Goal: Task Accomplishment & Management: Manage account settings

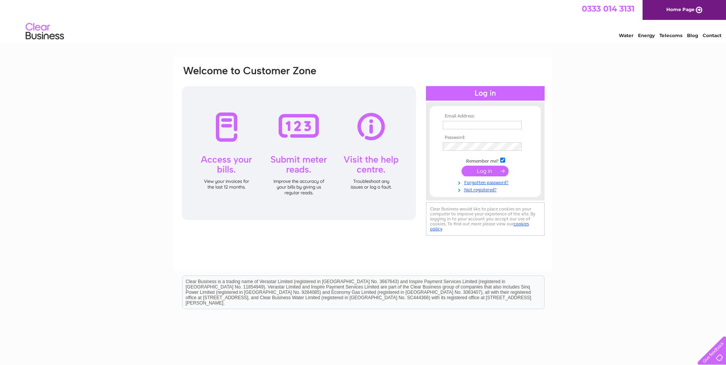
click at [479, 127] on input "text" at bounding box center [482, 125] width 79 height 8
type input "accounts@agmors.co.uk"
click at [483, 172] on input "submit" at bounding box center [485, 172] width 47 height 11
click at [491, 171] on input "submit" at bounding box center [485, 171] width 47 height 11
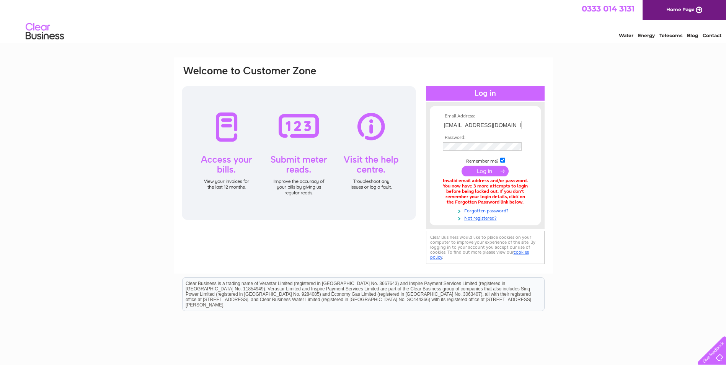
click at [509, 123] on input "[EMAIL_ADDRESS][DOMAIN_NAME]" at bounding box center [482, 125] width 79 height 8
click at [484, 168] on input "submit" at bounding box center [485, 172] width 47 height 11
click at [485, 168] on input "submit" at bounding box center [485, 172] width 47 height 11
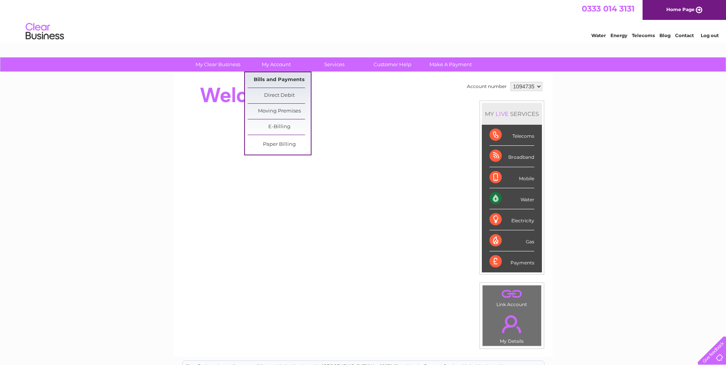
click at [275, 82] on link "Bills and Payments" at bounding box center [279, 79] width 63 height 15
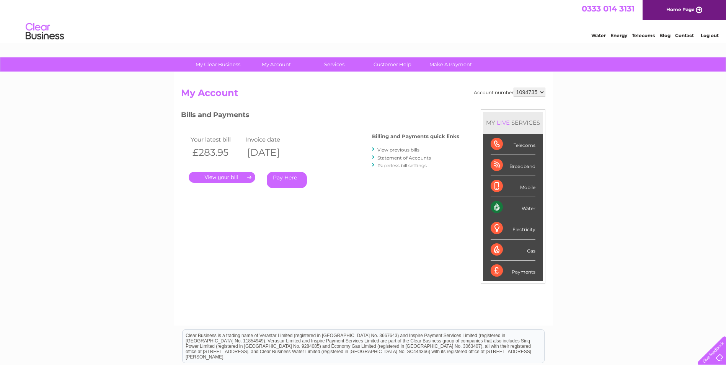
click at [226, 175] on link "." at bounding box center [222, 177] width 67 height 11
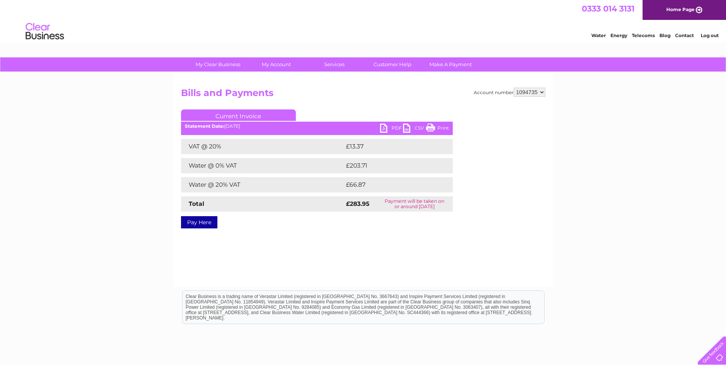
click at [389, 129] on link "PDF" at bounding box center [391, 129] width 23 height 11
click at [705, 34] on link "Log out" at bounding box center [710, 36] width 18 height 6
